Goal: Check status: Check status

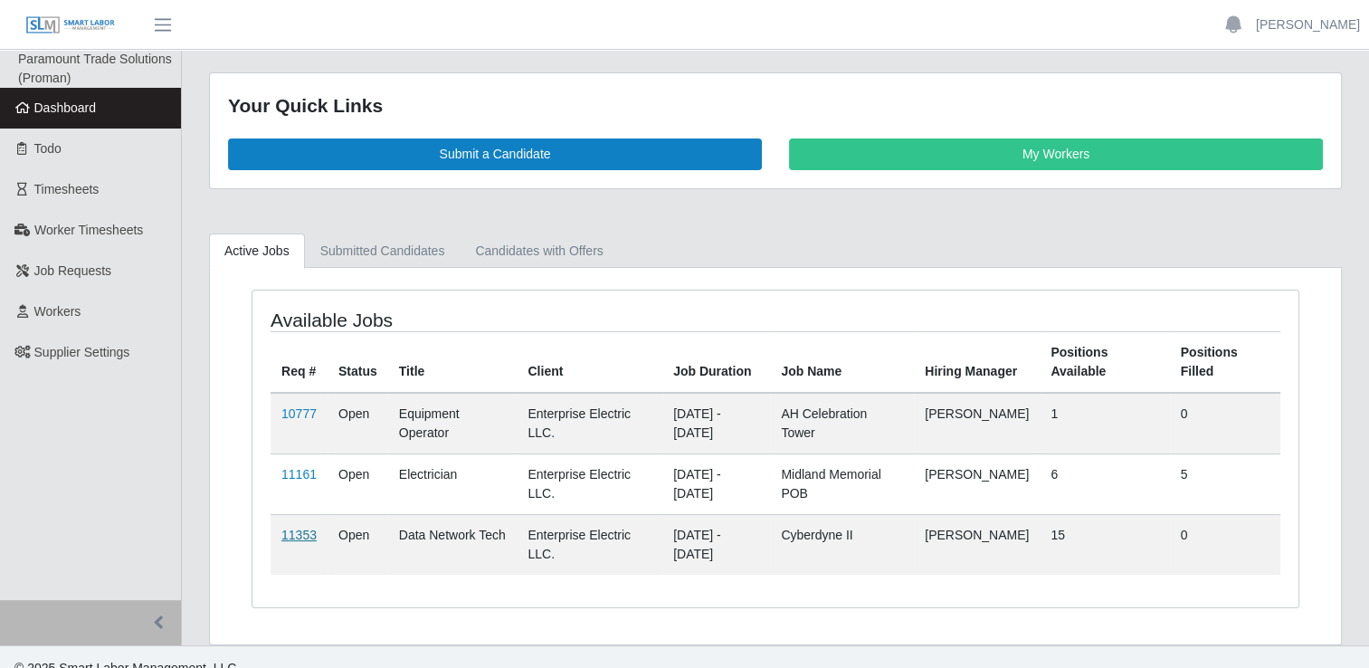
click at [289, 535] on link "11353" at bounding box center [298, 534] width 35 height 14
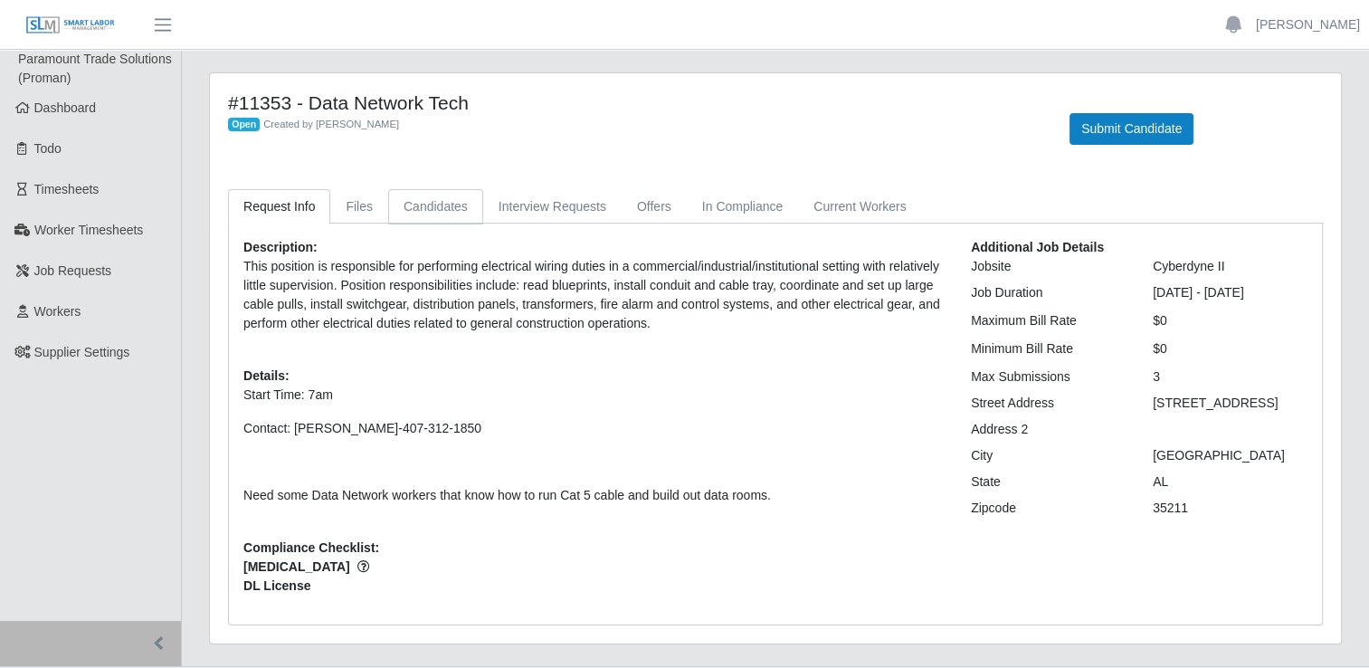
click at [425, 205] on link "Candidates" at bounding box center [435, 206] width 95 height 35
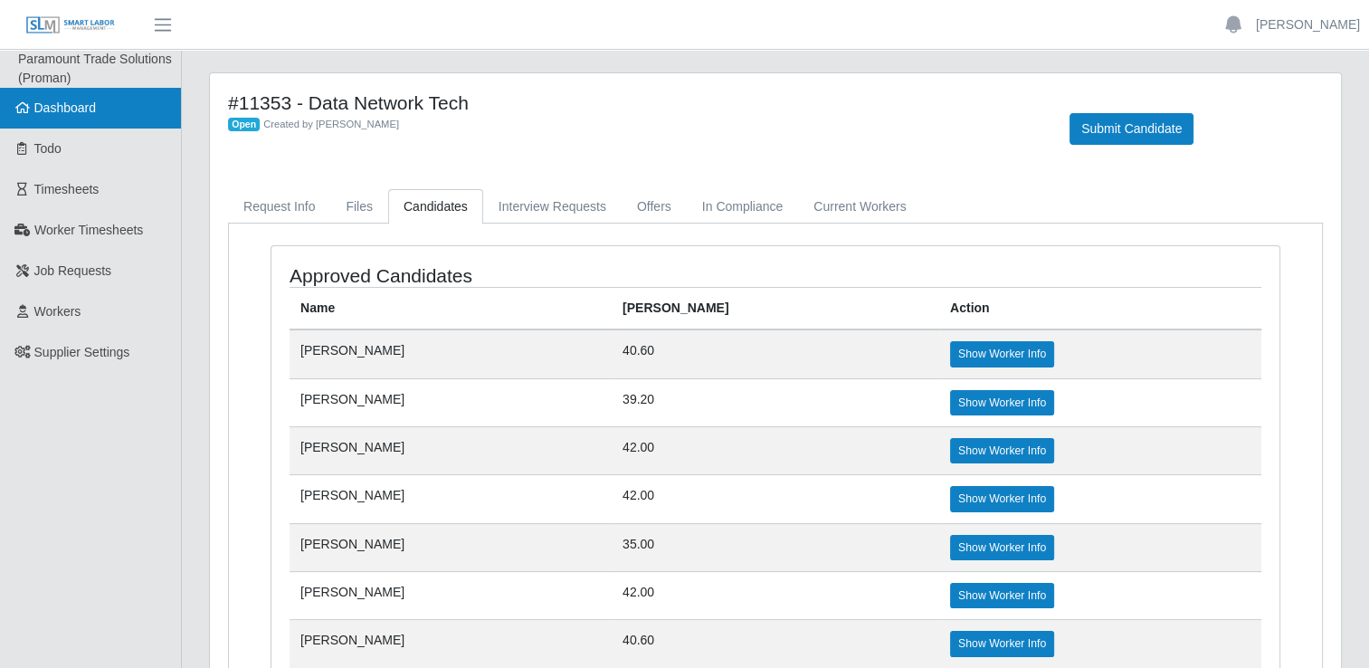
click at [72, 107] on span "Dashboard" at bounding box center [65, 107] width 62 height 14
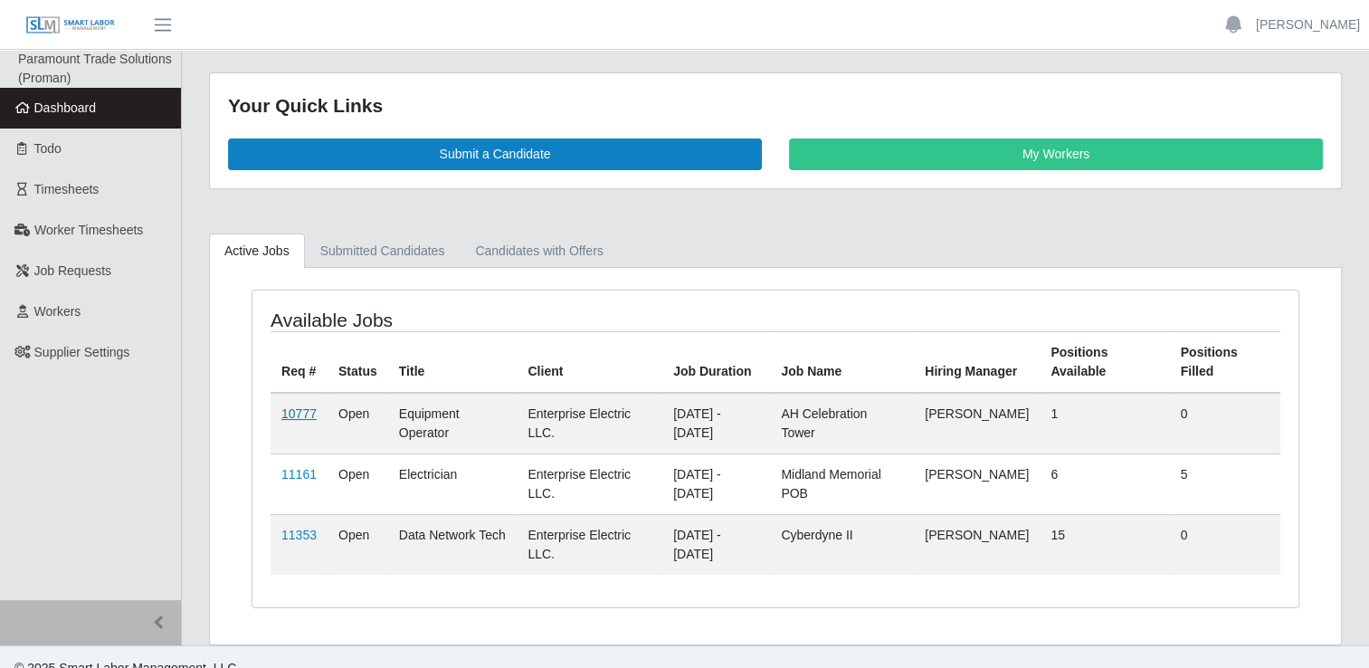
click at [297, 413] on link "10777" at bounding box center [298, 413] width 35 height 14
